Goal: Task Accomplishment & Management: Use online tool/utility

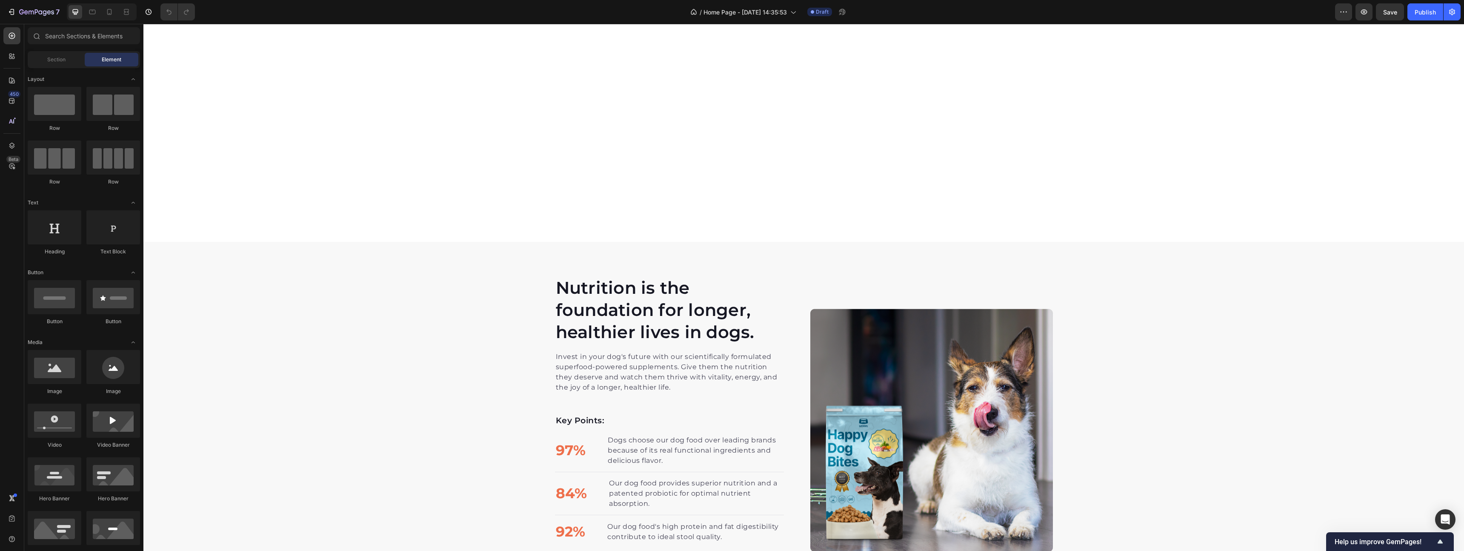
scroll to position [1418, 0]
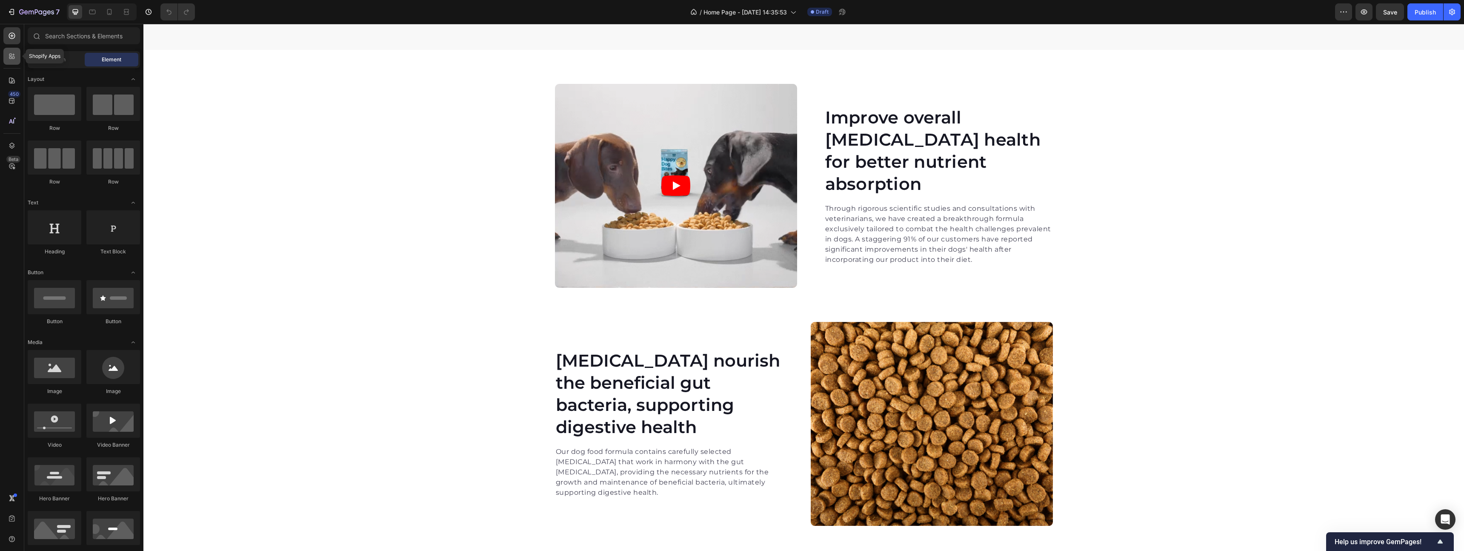
click at [14, 56] on icon at bounding box center [12, 56] width 9 height 9
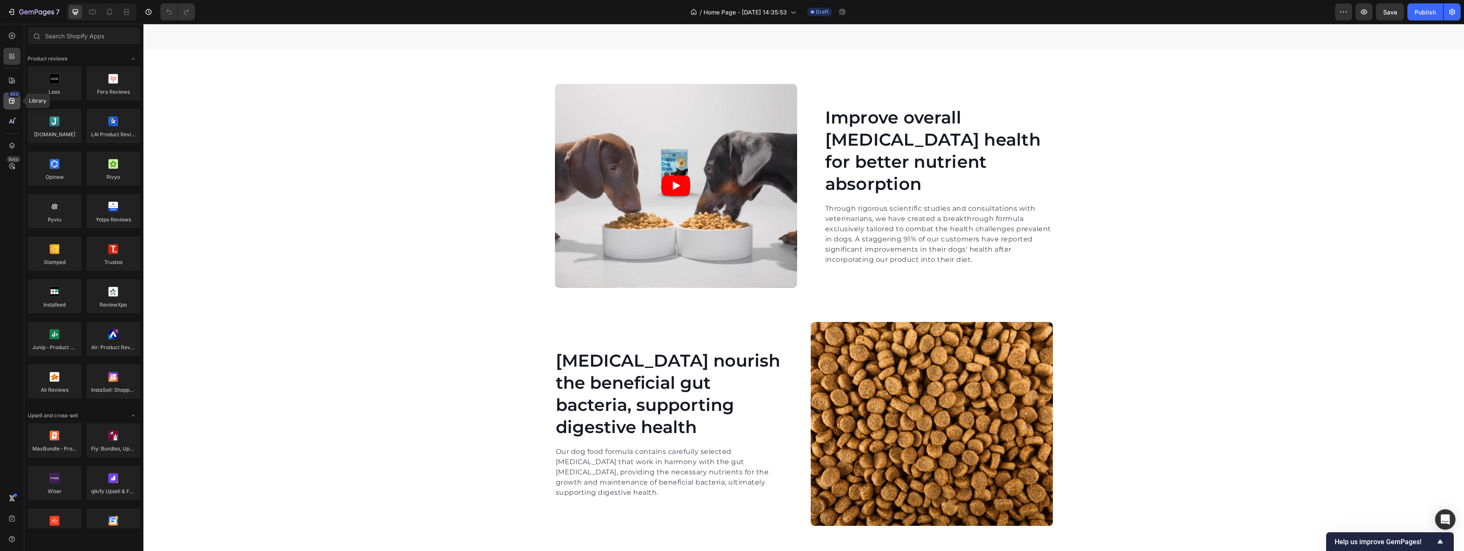
click at [16, 94] on div "450" at bounding box center [14, 94] width 12 height 7
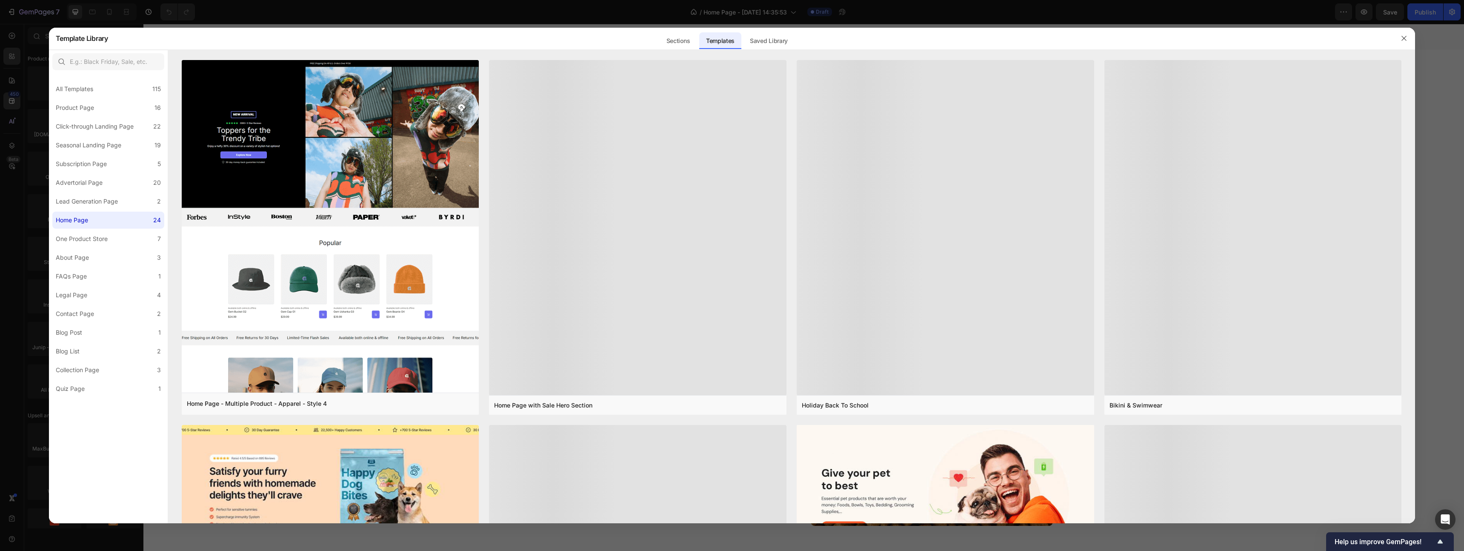
click at [14, 81] on div at bounding box center [732, 275] width 1464 height 551
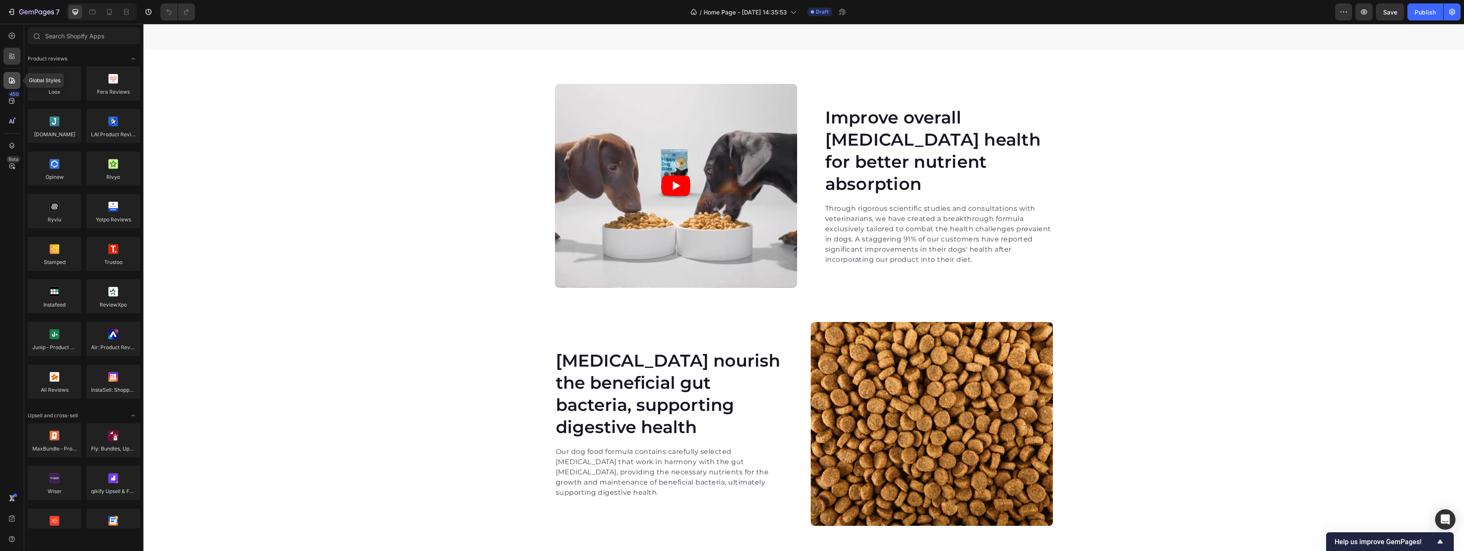
click at [14, 79] on icon at bounding box center [12, 80] width 9 height 9
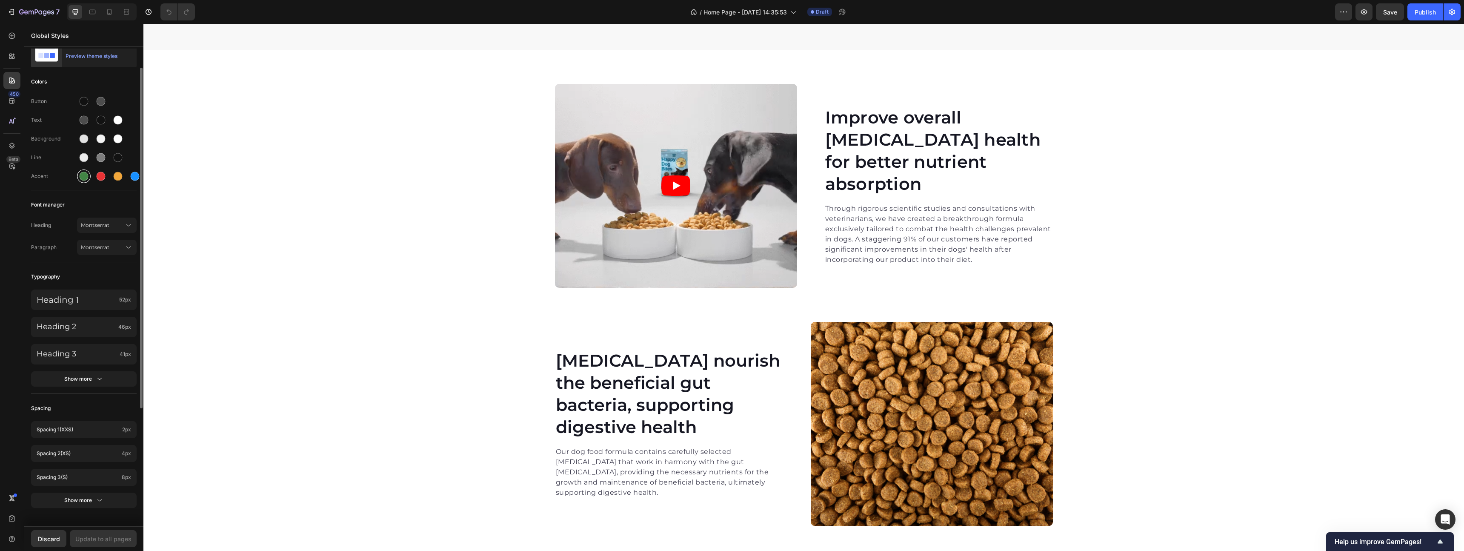
scroll to position [41, 0]
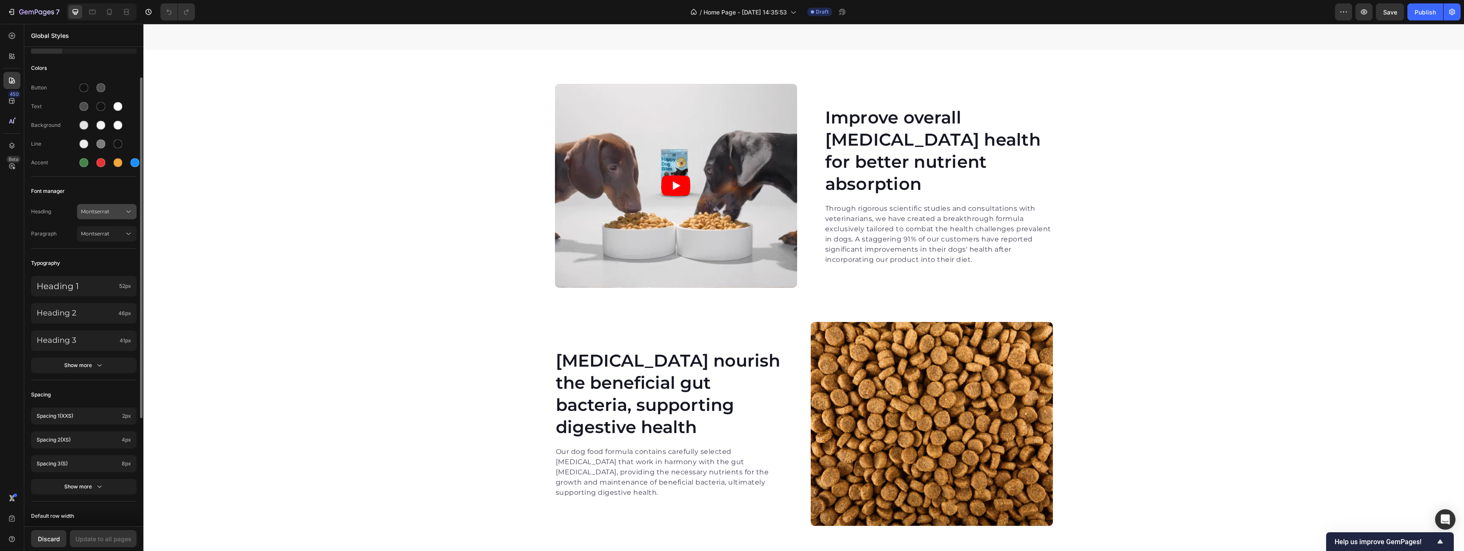
click at [104, 210] on span "Montserrat" at bounding box center [102, 212] width 43 height 8
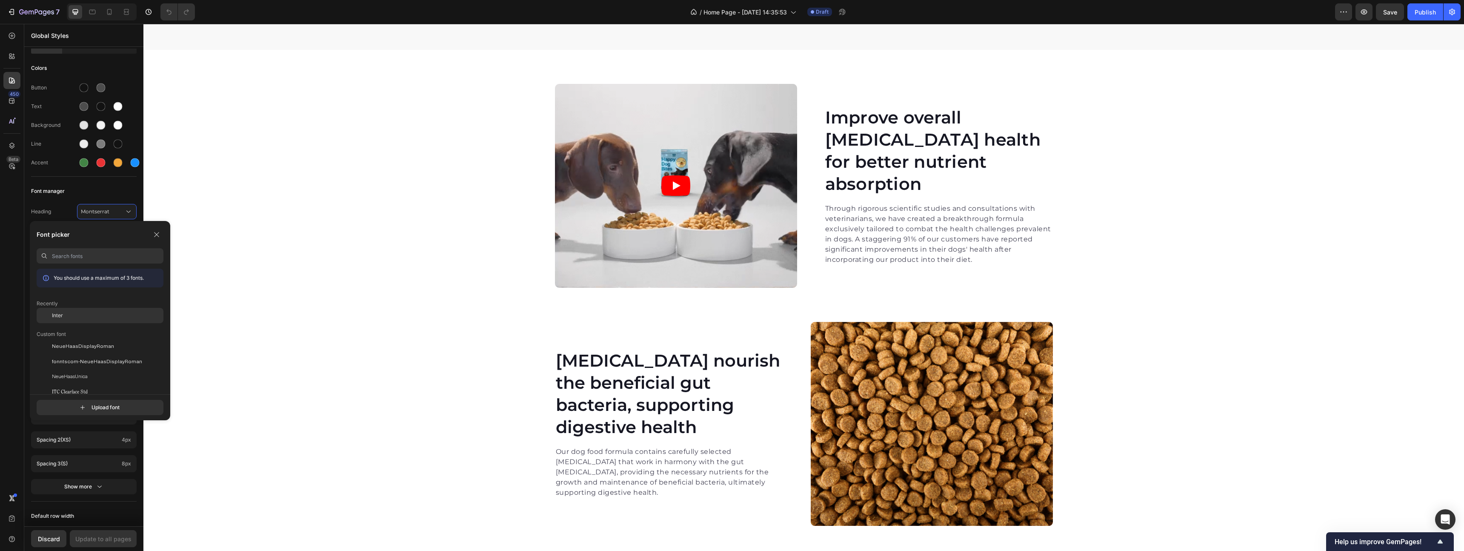
click at [72, 313] on div "Inter" at bounding box center [107, 315] width 111 height 8
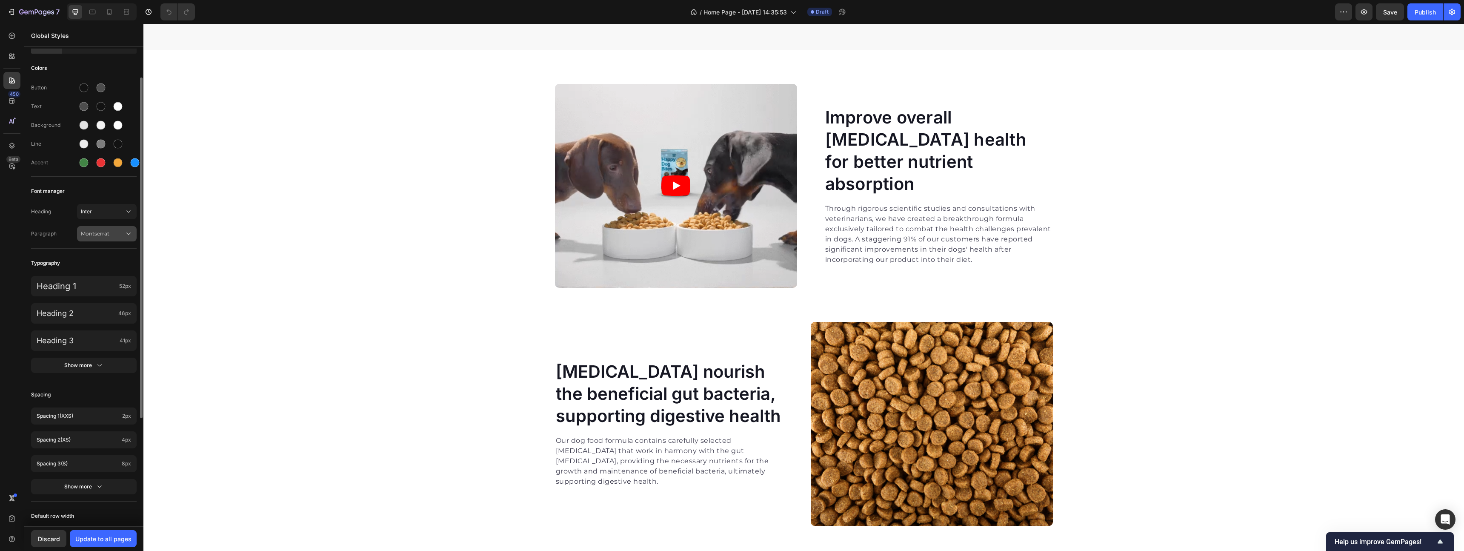
click at [101, 231] on span "Montserrat" at bounding box center [102, 234] width 43 height 8
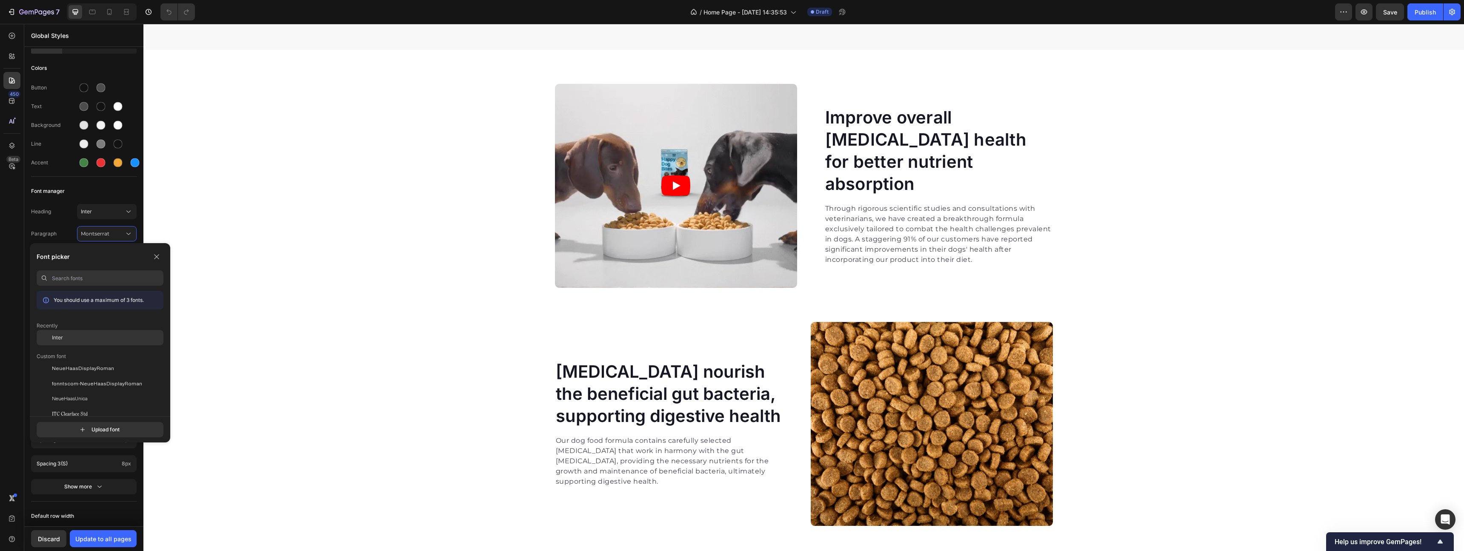
click at [83, 334] on div "Inter" at bounding box center [107, 338] width 111 height 8
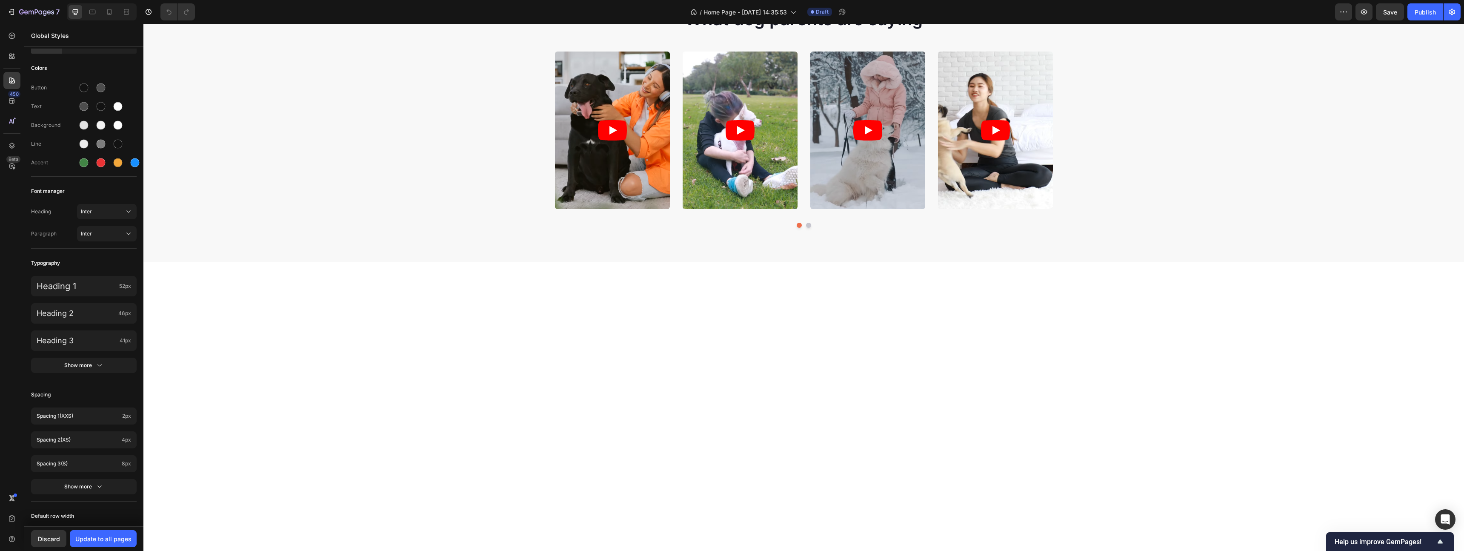
scroll to position [0, 0]
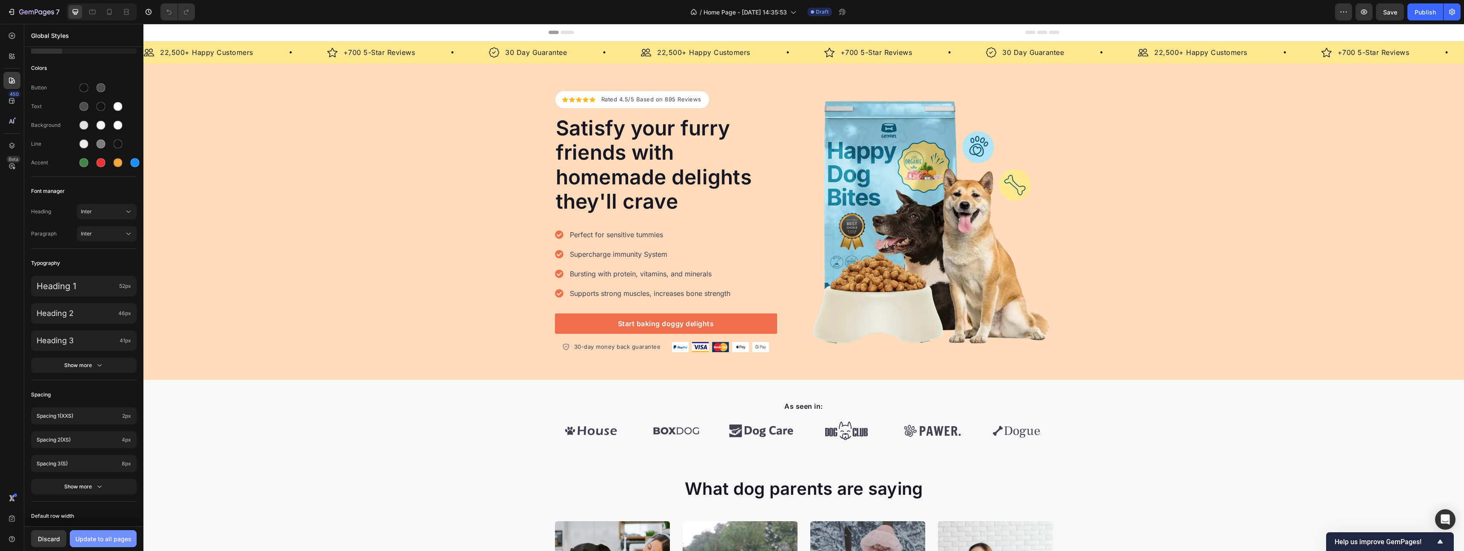
click at [121, 546] on button "Update to all pages" at bounding box center [103, 538] width 67 height 17
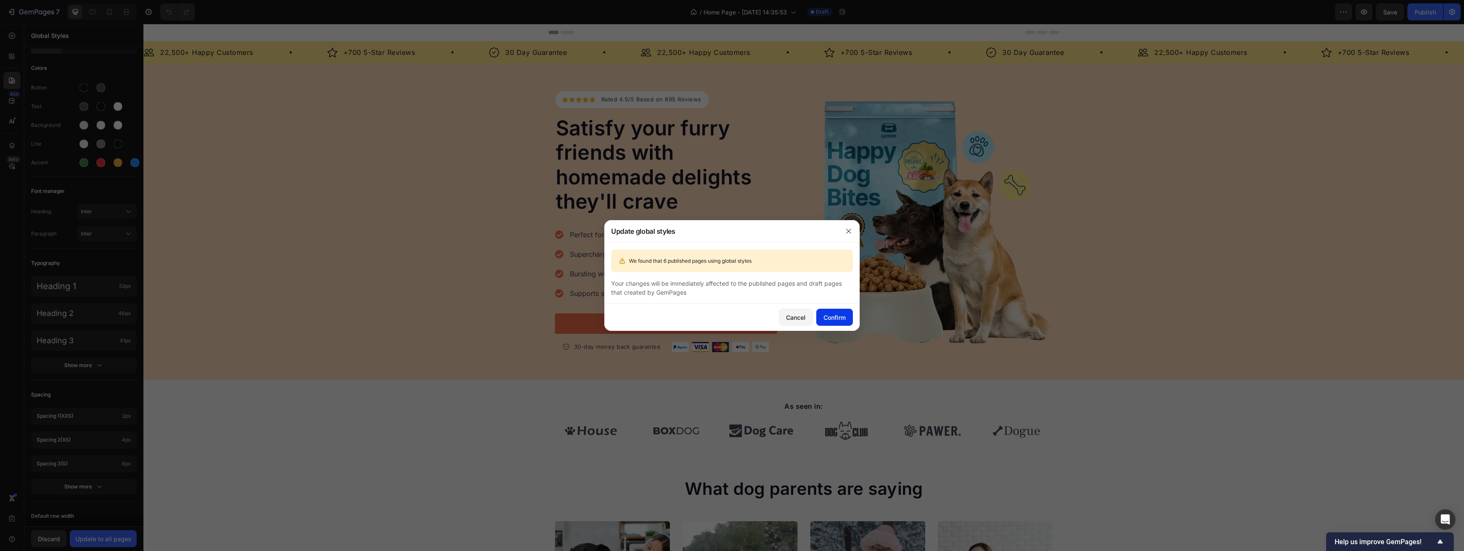
click at [850, 315] on button "Confirm" at bounding box center [834, 317] width 37 height 17
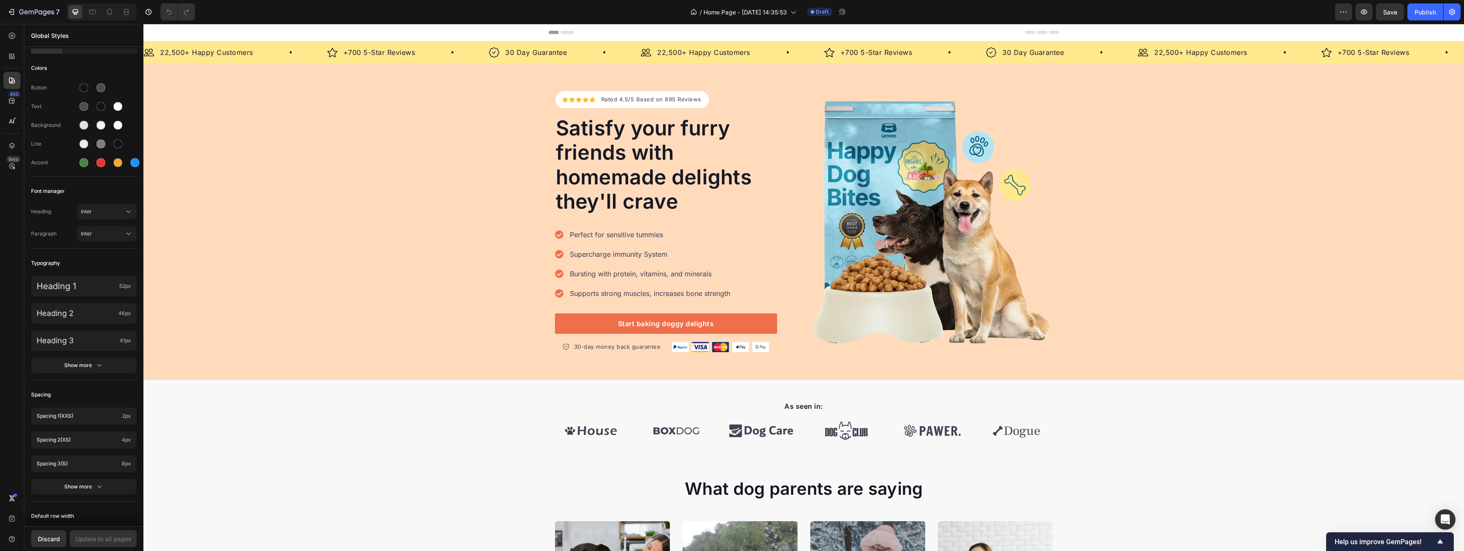
scroll to position [41, 0]
click at [454, 52] on div "Image +700 5-Star Reviews Text Block Row" at bounding box center [408, 52] width 162 height 12
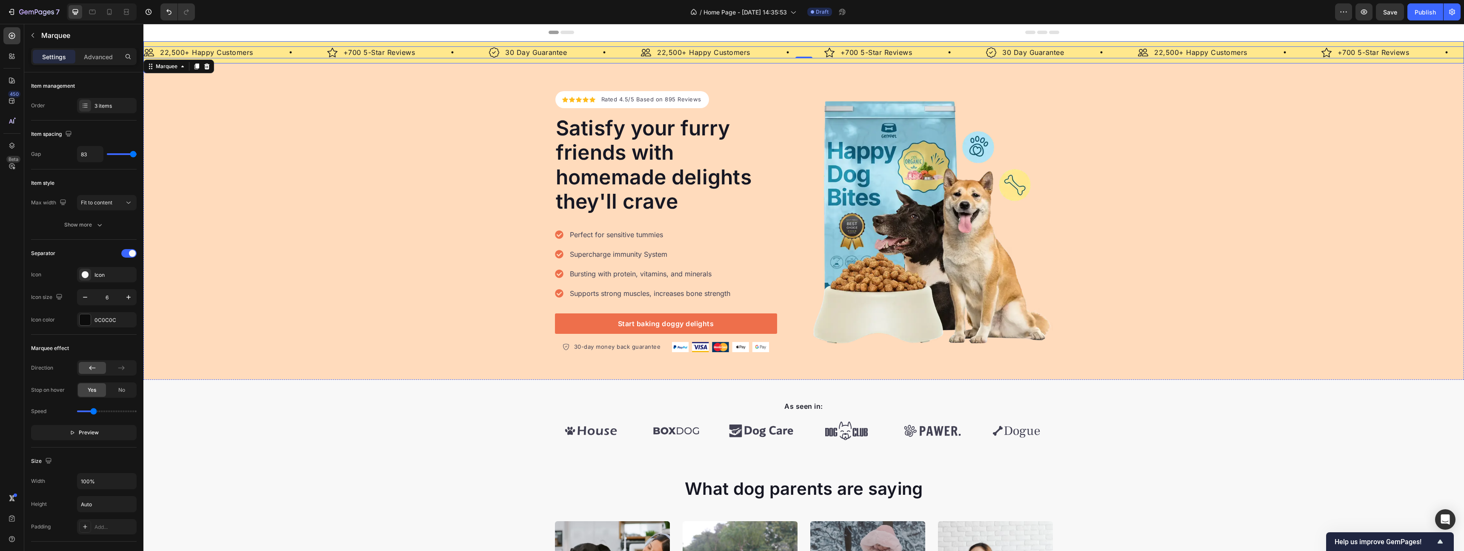
click at [373, 43] on div "Image 22,500+ Happy Customers Text Block Row Image +700 5-Star Reviews Text Blo…" at bounding box center [803, 52] width 1320 height 22
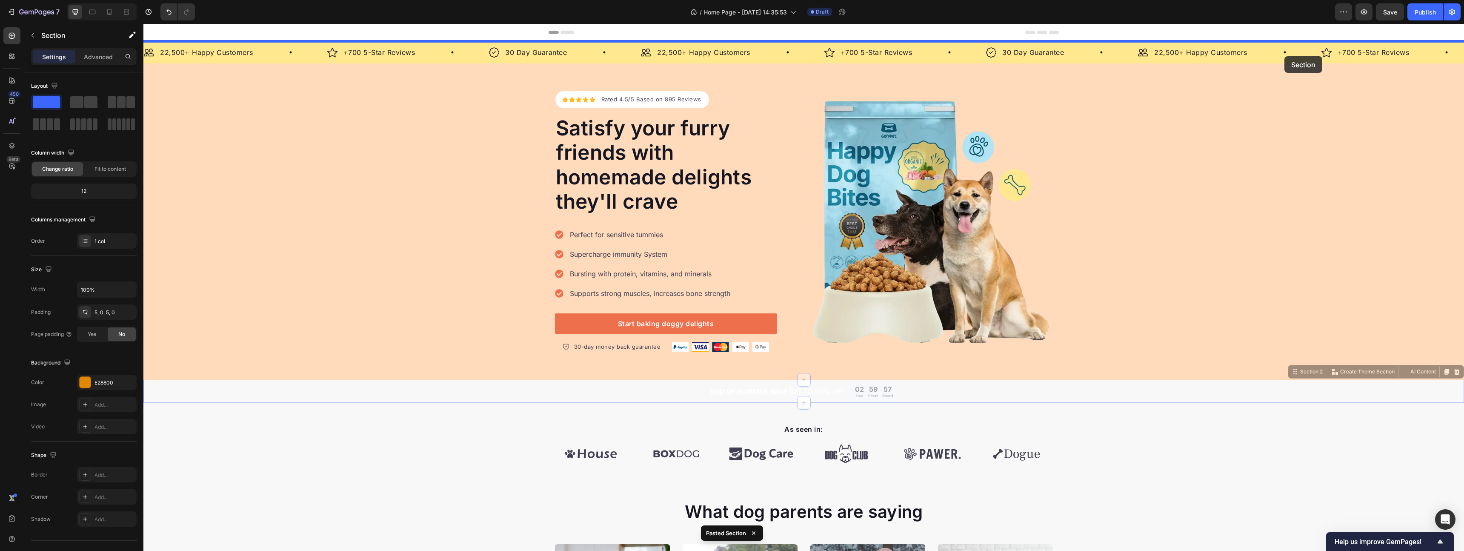
drag, startPoint x: 1295, startPoint y: 373, endPoint x: 1284, endPoint y: 56, distance: 316.8
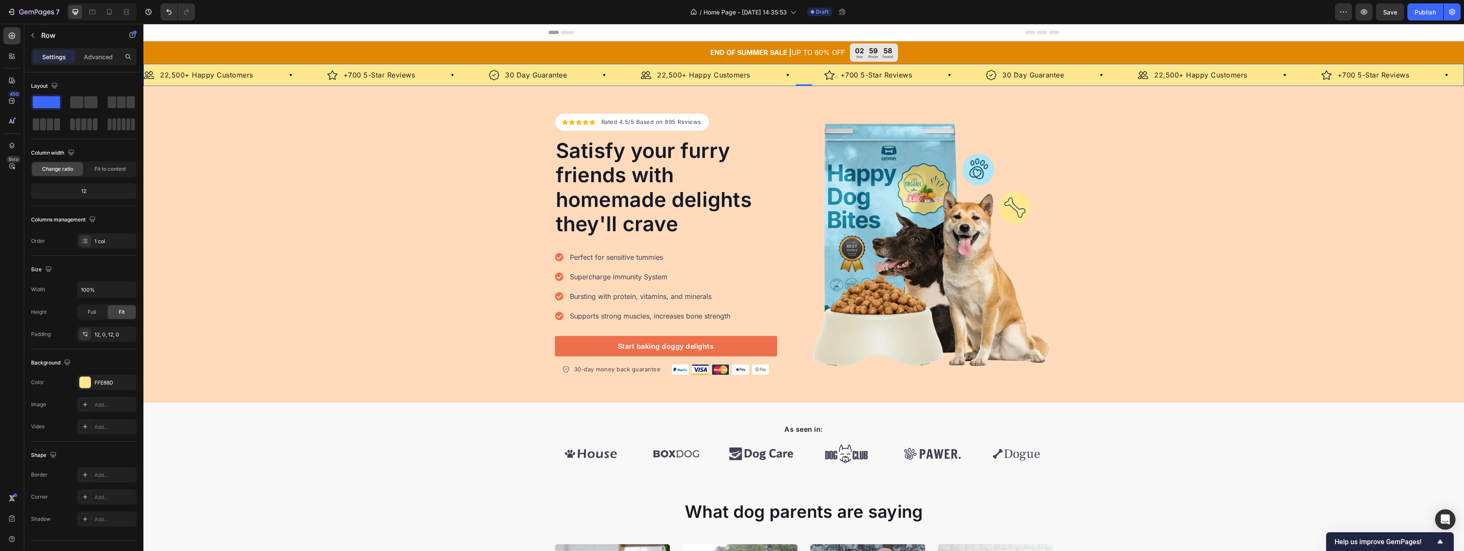
click at [300, 68] on div "Image 22,500+ Happy Customers Text Block Row Image +700 5-Star Reviews Text Blo…" at bounding box center [803, 75] width 1320 height 22
click at [427, 74] on div "Image +700 5-Star Reviews Text Block Row" at bounding box center [408, 75] width 162 height 12
click at [435, 66] on div "Image 22,500+ Happy Customers Text Block Row Image +700 5-Star Reviews Text Blo…" at bounding box center [803, 75] width 1320 height 22
click at [154, 68] on div "Image 22,500+ Happy Customers Text Block Row Image +700 5-Star Reviews Text Blo…" at bounding box center [803, 75] width 1320 height 22
click at [155, 70] on div "Image 22,500+ Happy Customers Text Block Row" at bounding box center [199, 75] width 110 height 12
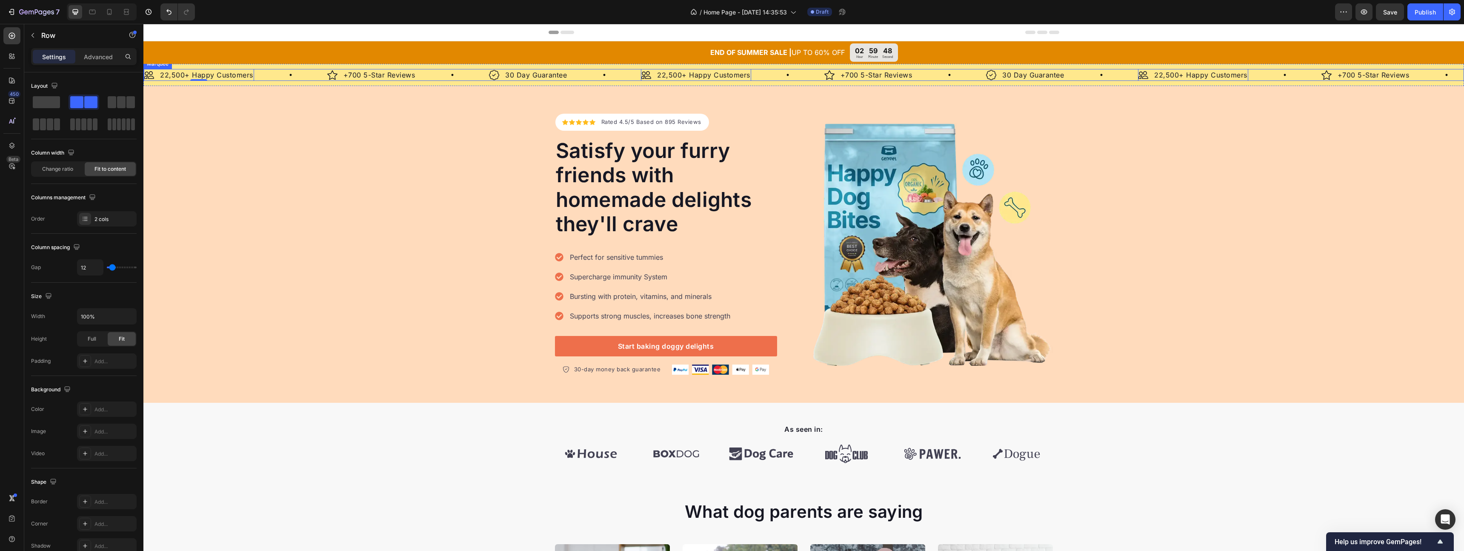
click at [273, 78] on div "Image 22,500+ Happy Customers Text Block Row 0" at bounding box center [235, 75] width 183 height 12
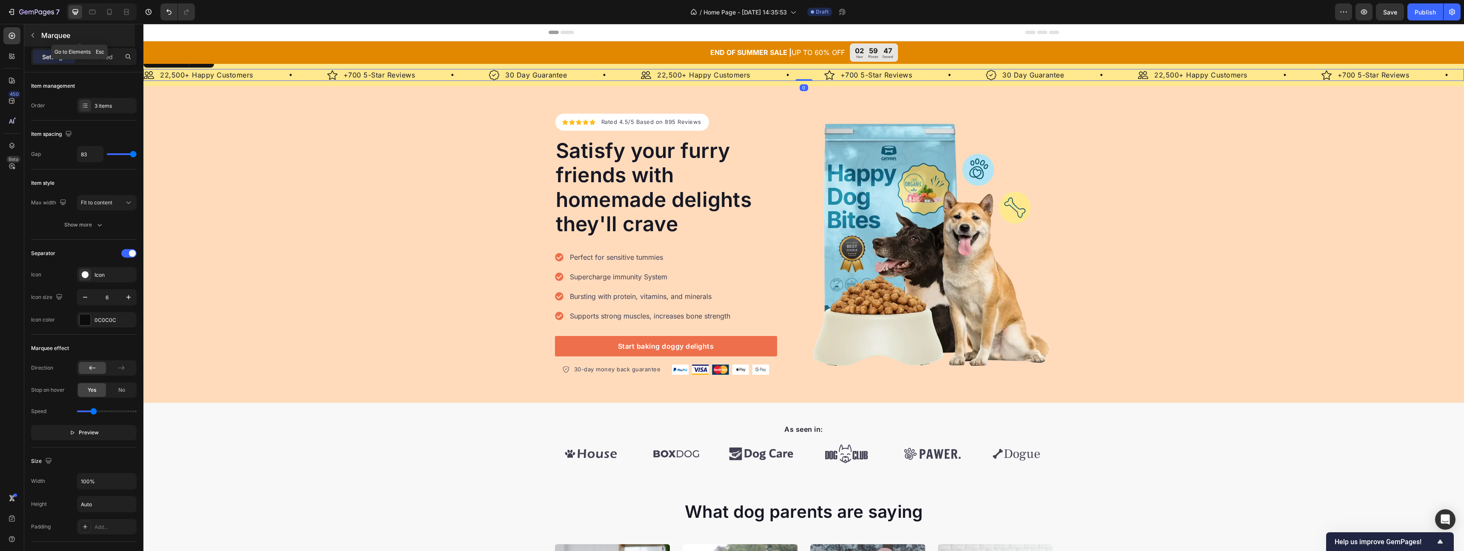
click at [31, 34] on icon "button" at bounding box center [32, 35] width 7 height 7
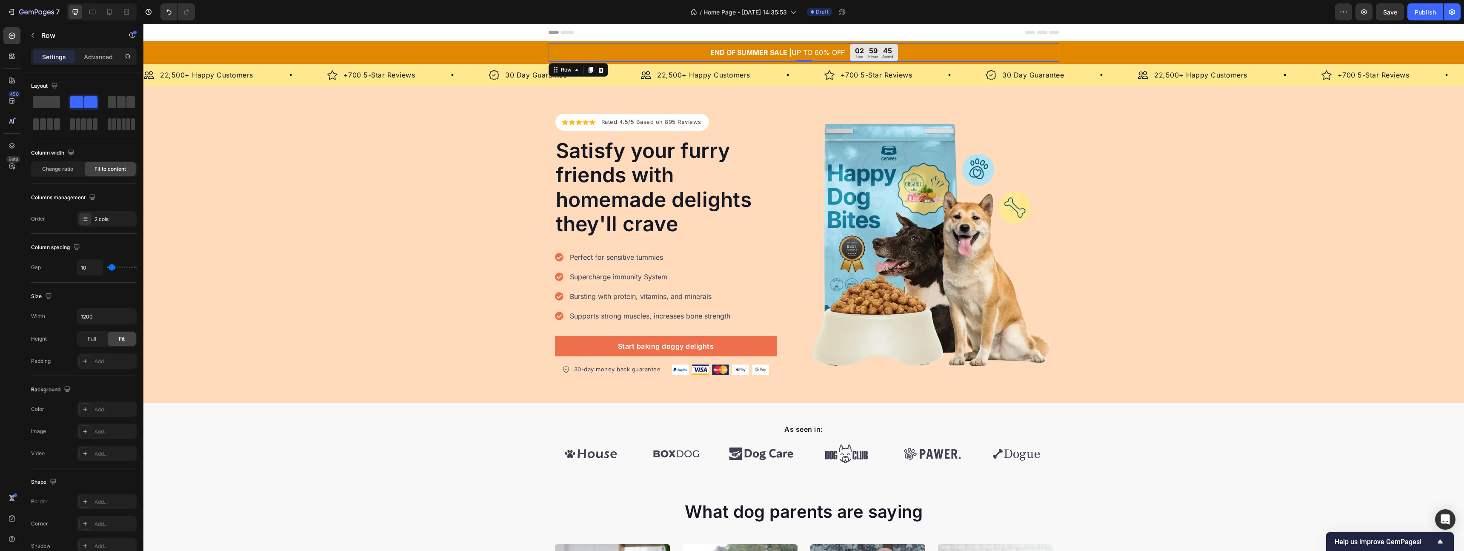
click at [647, 48] on div "END OF SUMMER SALE | UP TO 60% OFF Text Block 02 Hour 59 Minute 45 Second Count…" at bounding box center [804, 52] width 511 height 18
click at [503, 51] on div "END OF SUMMER SALE | UP TO 60% OFF Text Block 02 Hour 59 Minute 44 Second Count…" at bounding box center [803, 52] width 1320 height 18
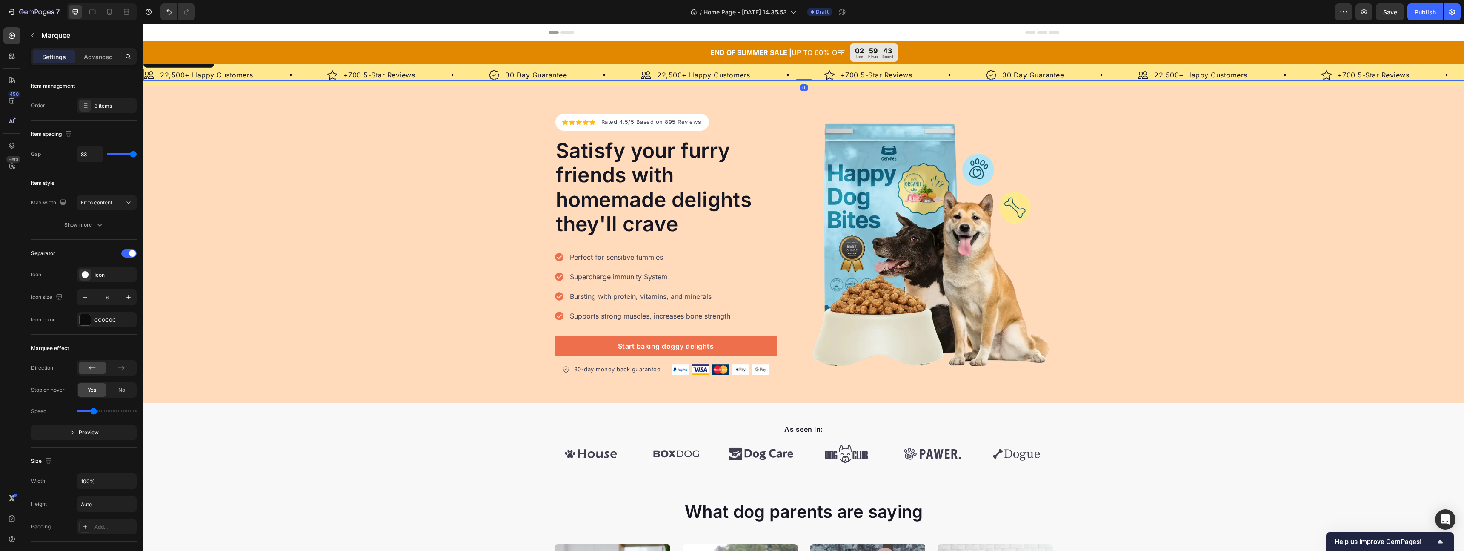
click at [572, 73] on div "Image 30 Day Guarantee Text Block Row" at bounding box center [565, 75] width 152 height 12
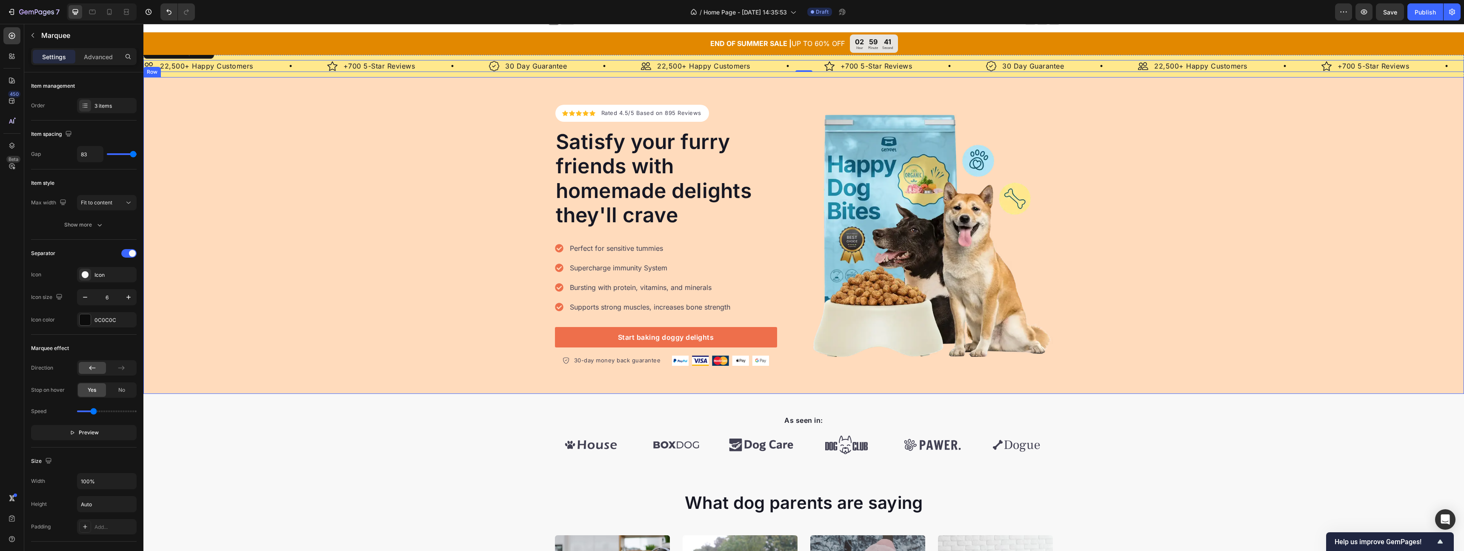
scroll to position [0, 0]
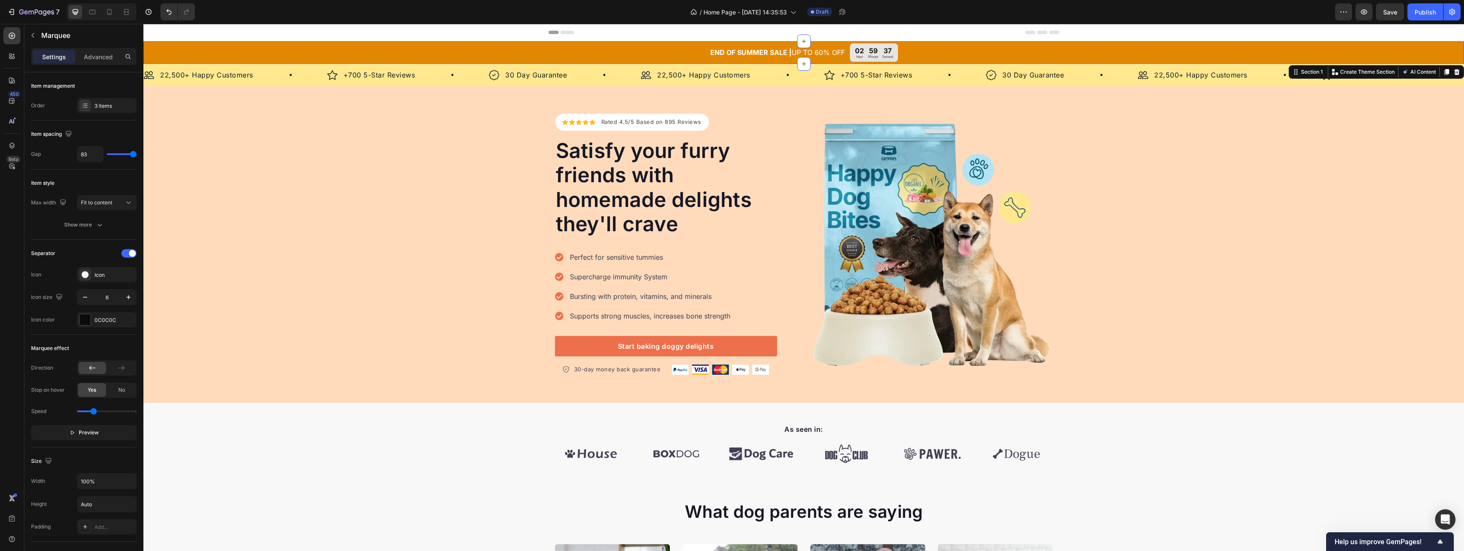
click at [1091, 45] on div "END OF SUMMER SALE | UP TO 60% OFF Text Block 02 Hour 59 Minute 37 Second Count…" at bounding box center [803, 52] width 1320 height 18
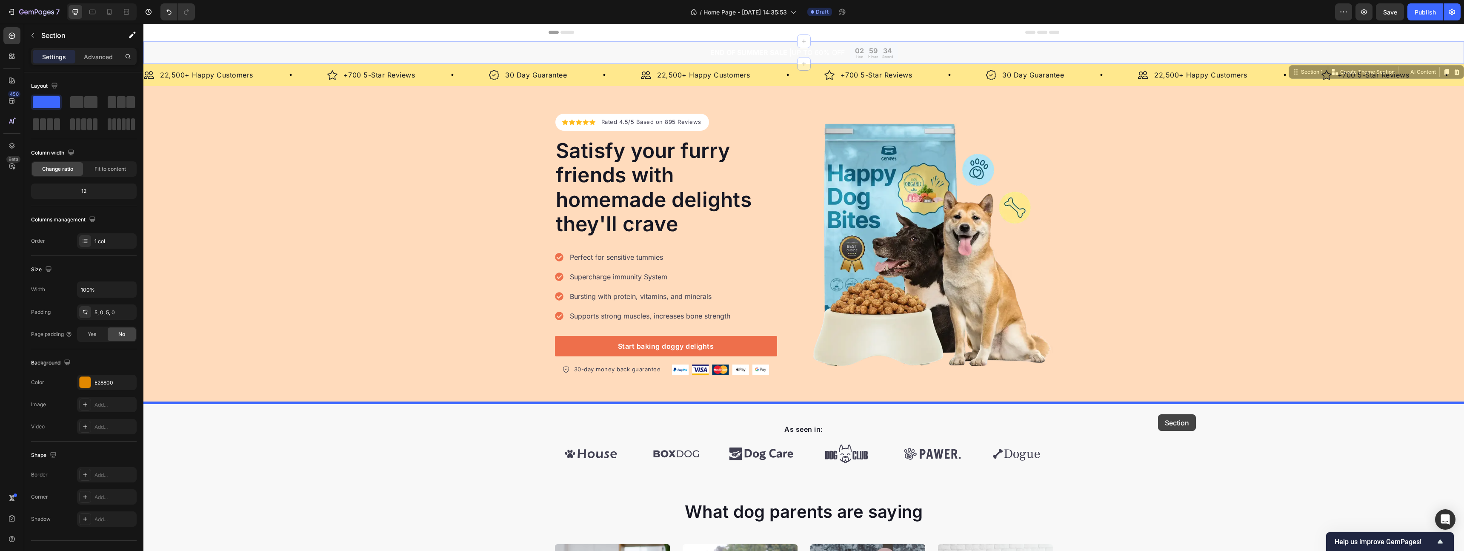
drag, startPoint x: 1295, startPoint y: 73, endPoint x: 1158, endPoint y: 414, distance: 367.5
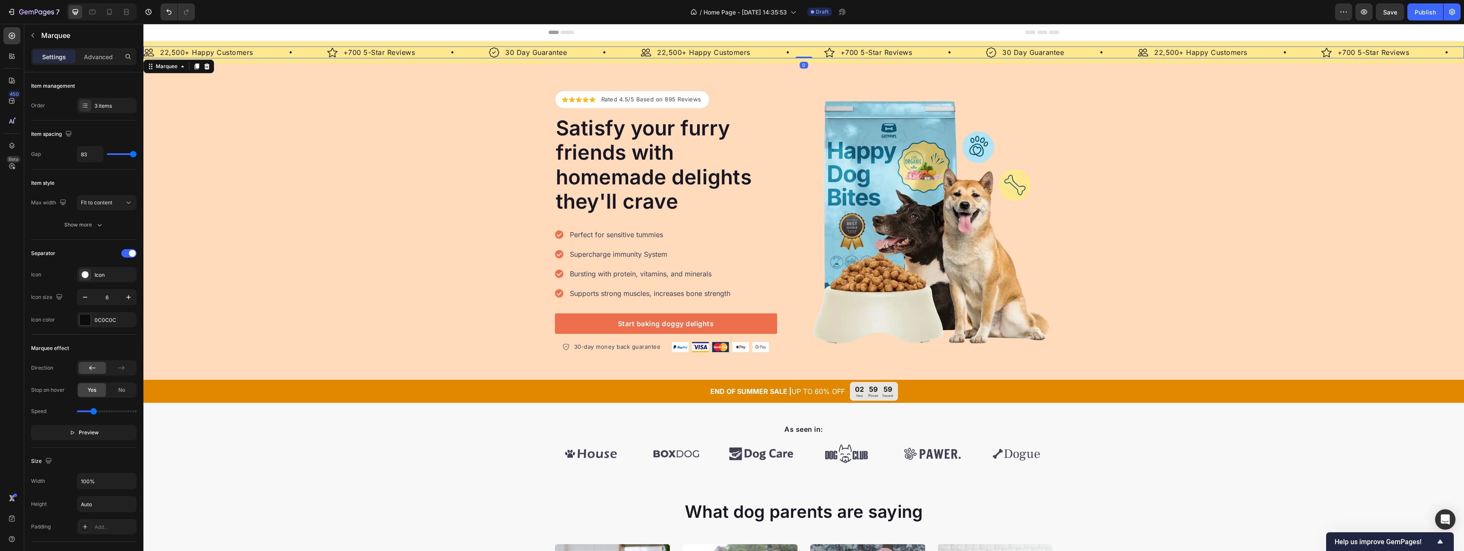
click at [795, 46] on div "Image 22,500+ Happy Customers Text Block Row" at bounding box center [732, 52] width 183 height 12
click at [795, 41] on div "Image 22,500+ Happy Customers Text Block Row Image +700 5-Star Reviews Text Blo…" at bounding box center [803, 52] width 1320 height 22
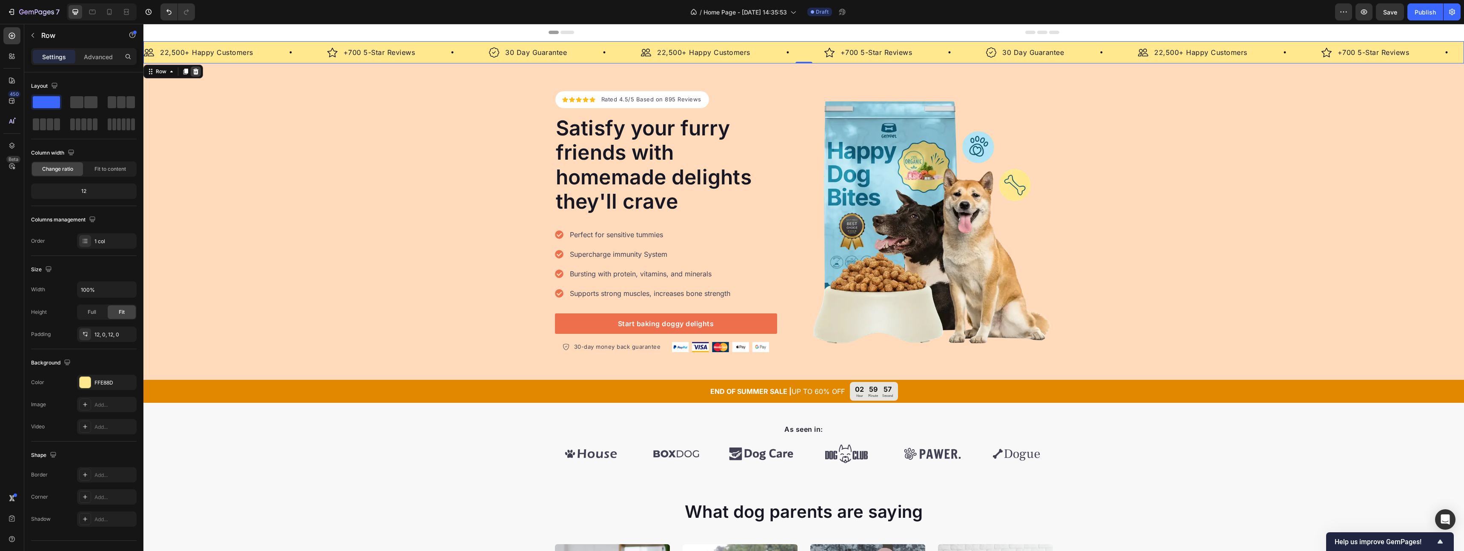
click at [196, 72] on icon at bounding box center [195, 71] width 7 height 7
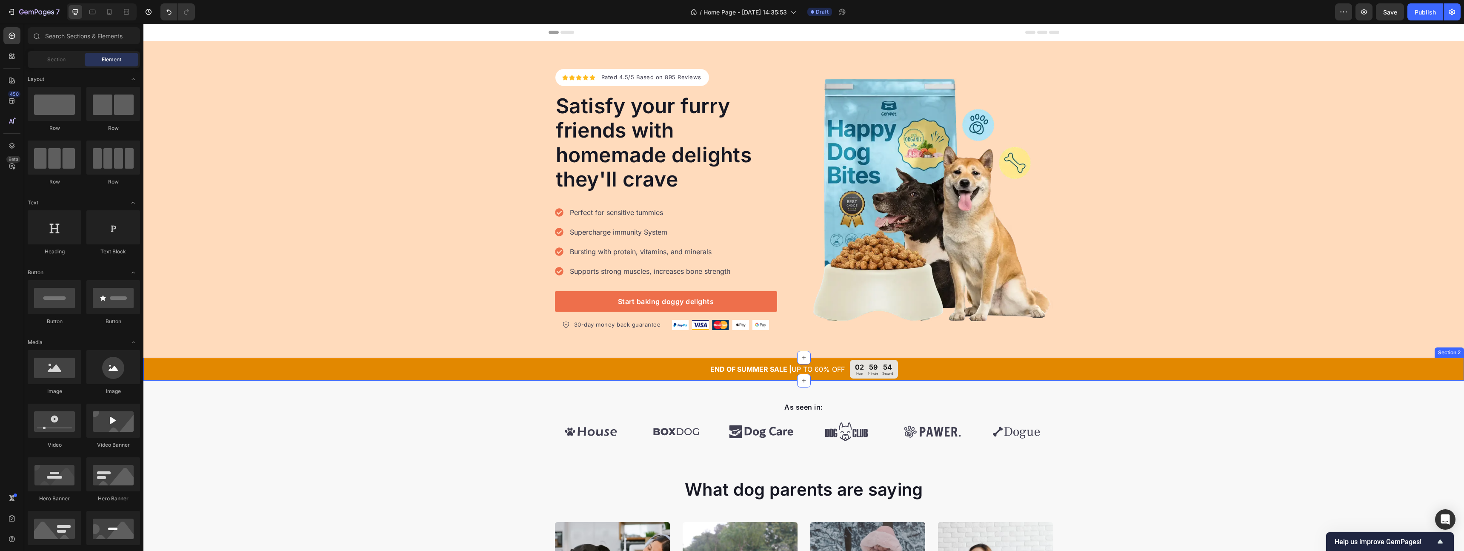
click at [443, 371] on div "END OF SUMMER SALE | UP TO 60% OFF Text Block 02 Hour 59 Minute 54 Second Count…" at bounding box center [803, 369] width 1320 height 18
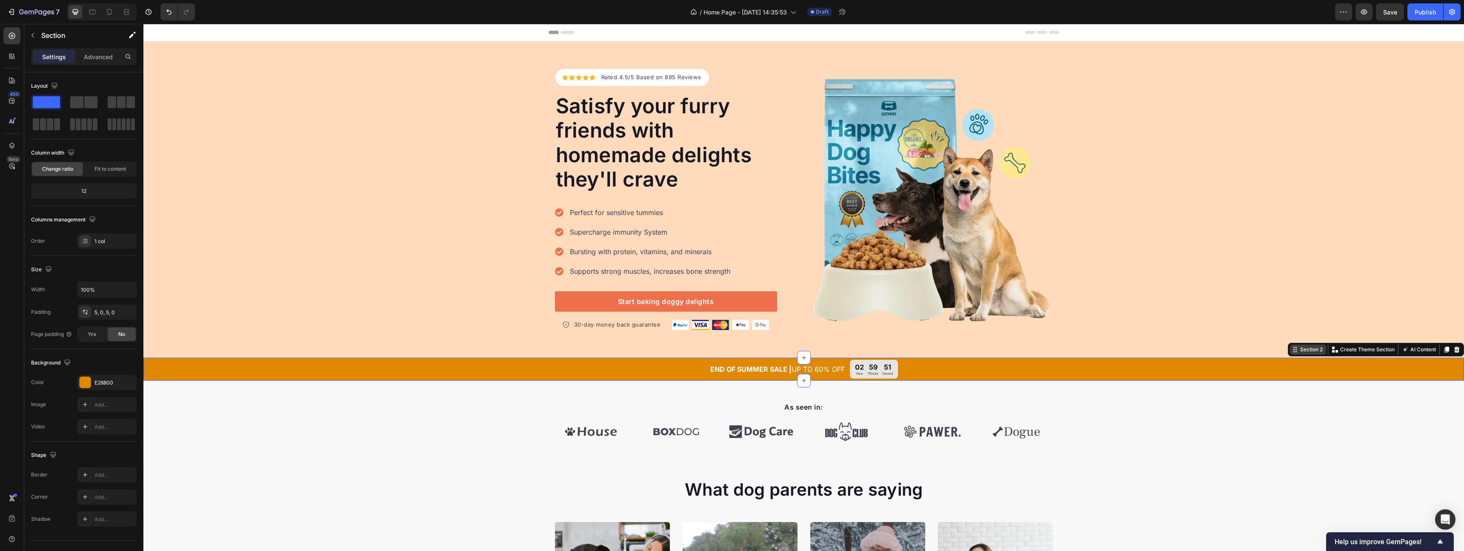
click at [1298, 351] on div "Section 2" at bounding box center [1311, 350] width 26 height 8
click at [1313, 351] on div "Section 2" at bounding box center [1311, 350] width 26 height 8
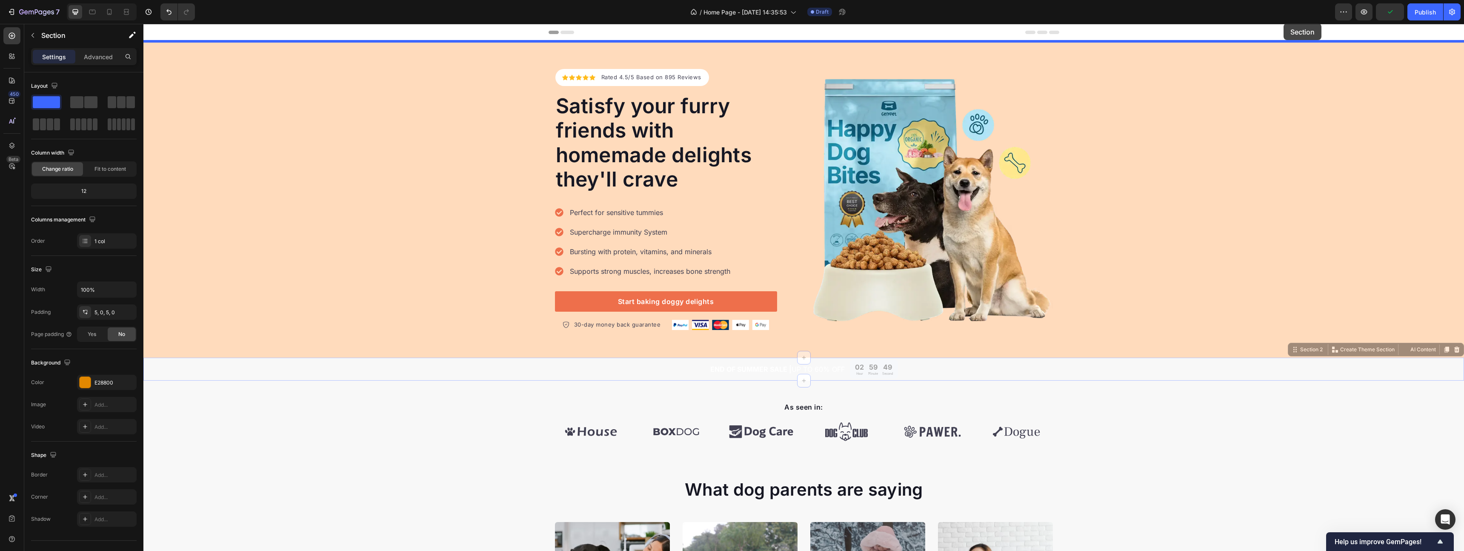
drag, startPoint x: 1294, startPoint y: 352, endPoint x: 1283, endPoint y: 23, distance: 329.1
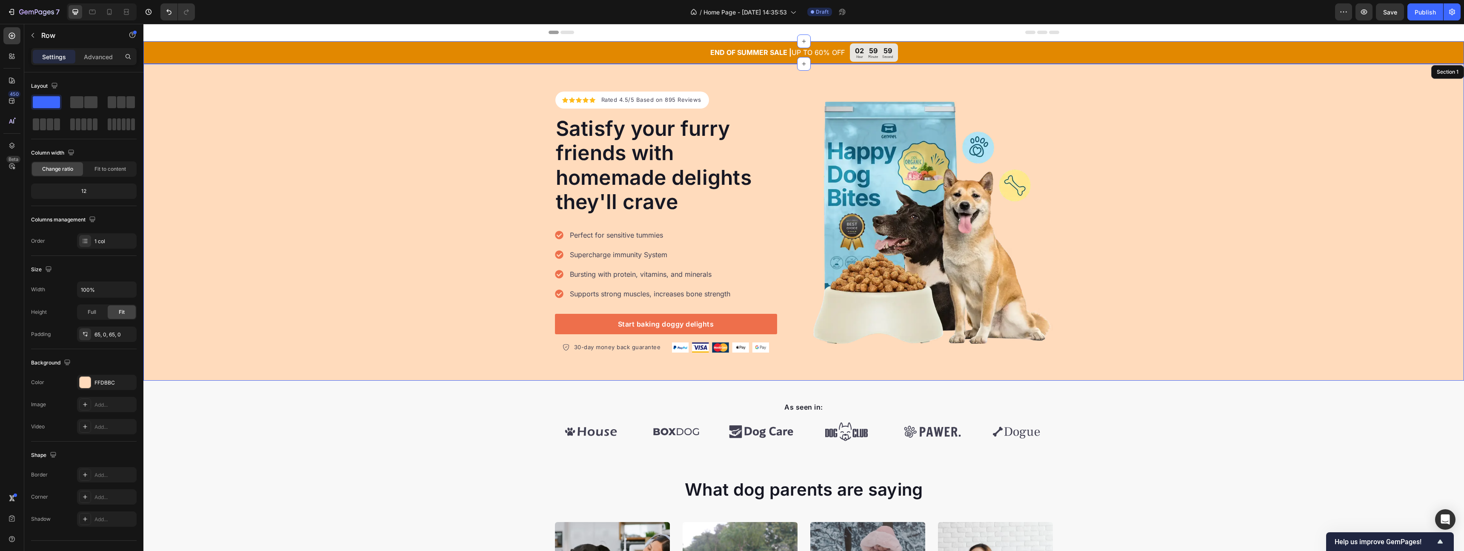
click at [1380, 133] on div "Icon Icon Icon Icon Icon Icon List Hoz Rated 4.5/5 Based on 895 Reviews Text bl…" at bounding box center [803, 221] width 1320 height 261
click at [1457, 14] on button "button" at bounding box center [1451, 11] width 17 height 17
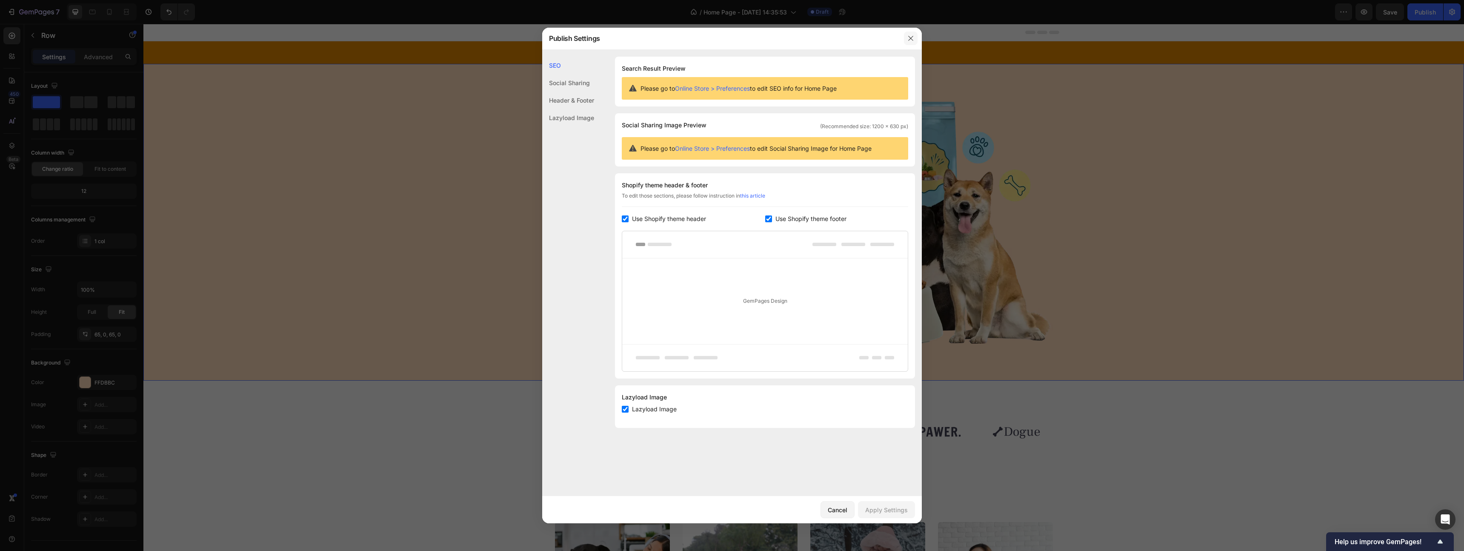
drag, startPoint x: 908, startPoint y: 37, endPoint x: 795, endPoint y: 7, distance: 116.9
click at [908, 37] on icon "button" at bounding box center [910, 38] width 5 height 5
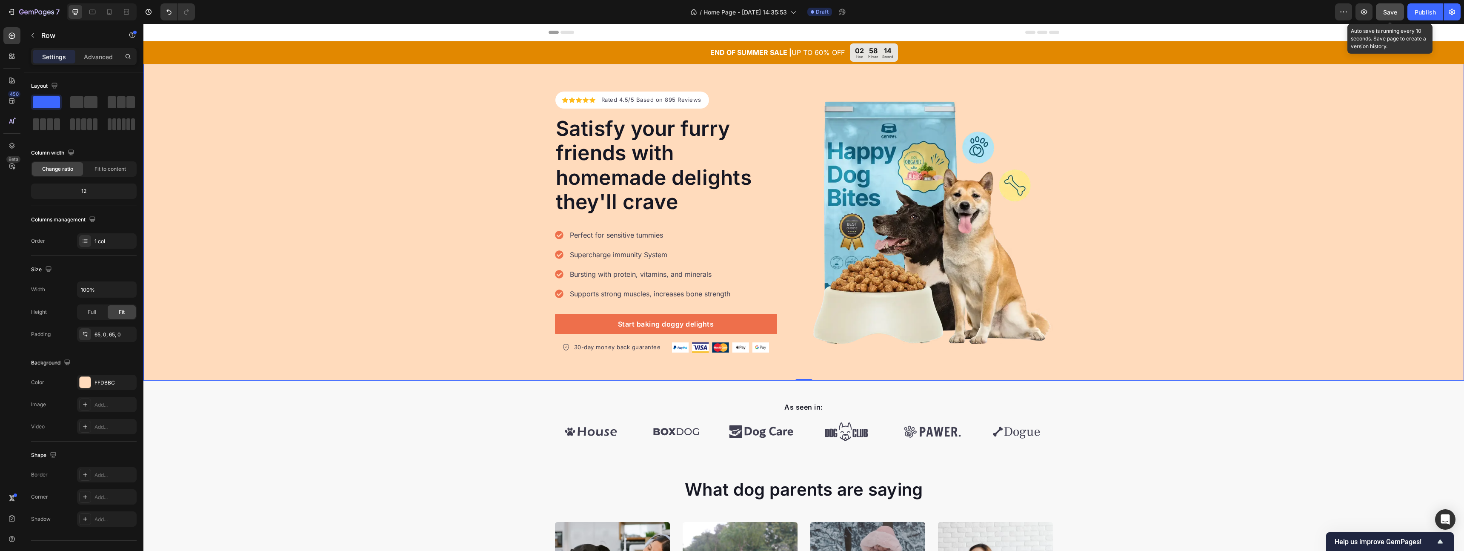
click at [1398, 10] on button "Save" at bounding box center [1390, 11] width 28 height 17
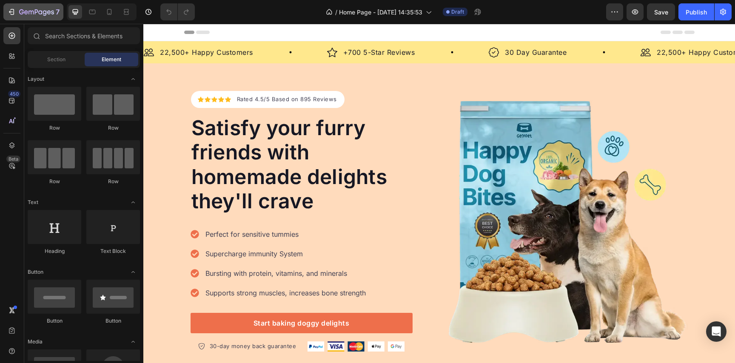
click at [3, 9] on div "7" at bounding box center [31, 11] width 63 height 17
click at [5, 10] on button "7" at bounding box center [33, 11] width 60 height 17
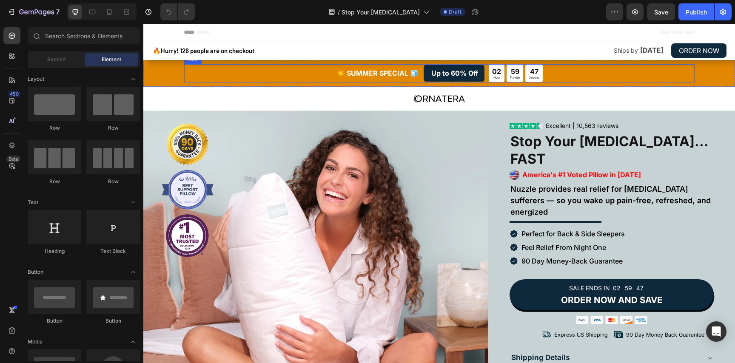
click at [219, 74] on div "☀️ SUMMER SPECIAL 🧊 Text Block Up to 60% Off Button Row 02 Hour 59 Minute 47 Se…" at bounding box center [439, 73] width 511 height 18
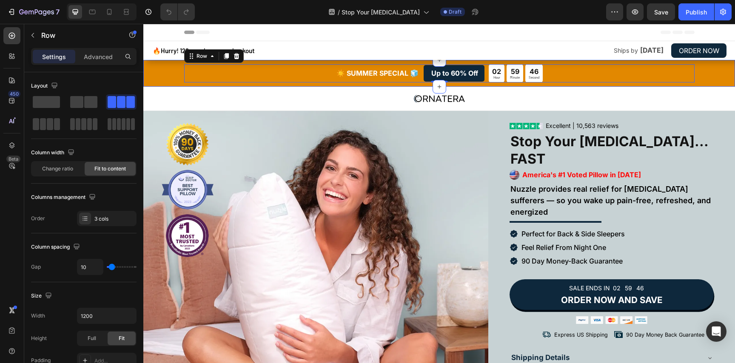
click at [147, 71] on div "☀️ SUMMER SPECIAL 🧊 Text Block Up to 60% Off Button Row 02 Hour 59 Minute 46 Se…" at bounding box center [439, 73] width 592 height 18
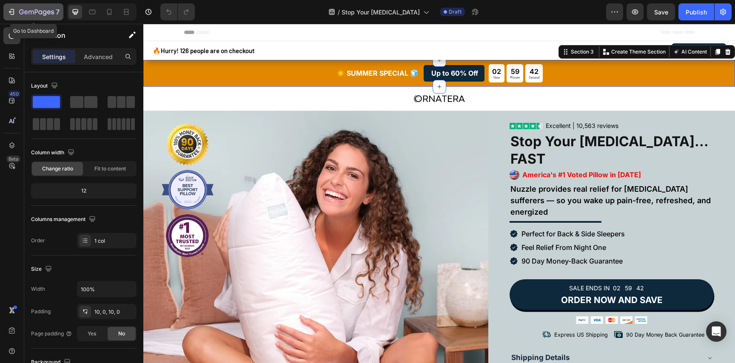
click at [14, 9] on icon "button" at bounding box center [11, 12] width 9 height 9
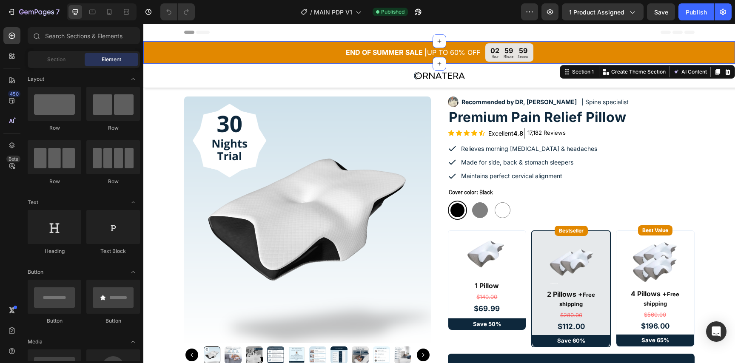
click at [158, 51] on div "END OF SUMMER SALE | UP TO 60% OFF Text Block 02 Hour 59 Minute 59 Second Count…" at bounding box center [439, 52] width 592 height 18
